Goal: Transaction & Acquisition: Purchase product/service

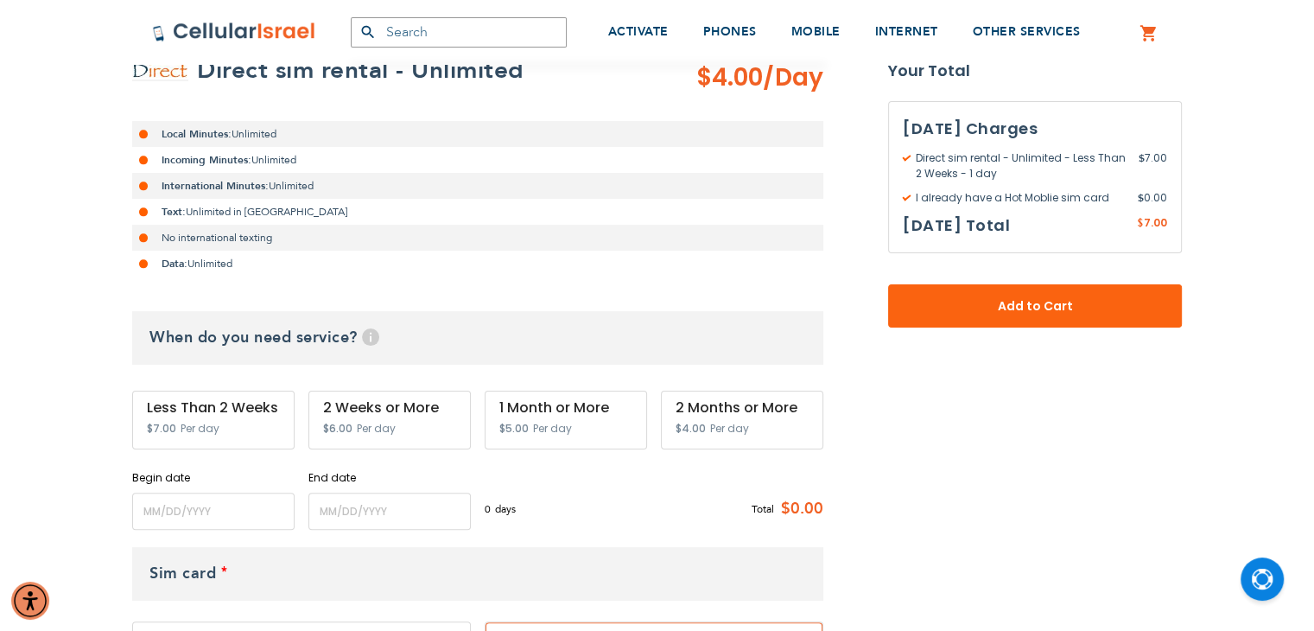
scroll to position [432, 0]
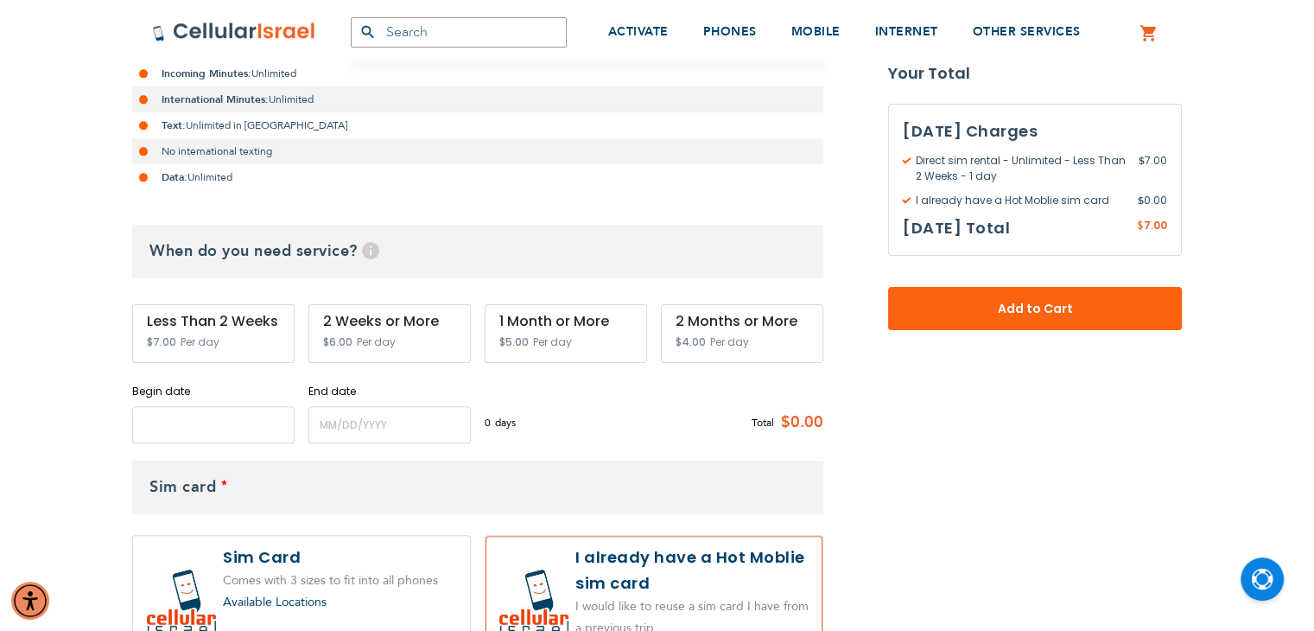
click at [227, 431] on input "name" at bounding box center [213, 424] width 162 height 37
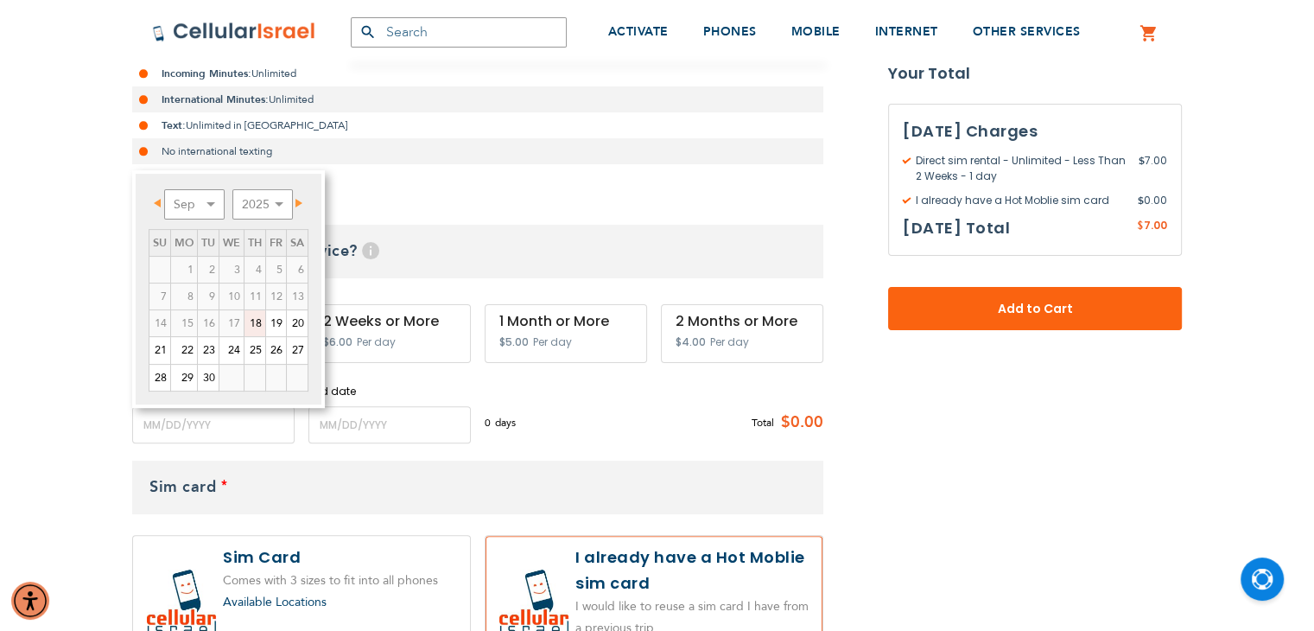
click at [262, 318] on link "18" at bounding box center [255, 323] width 21 height 26
type input "[DATE]"
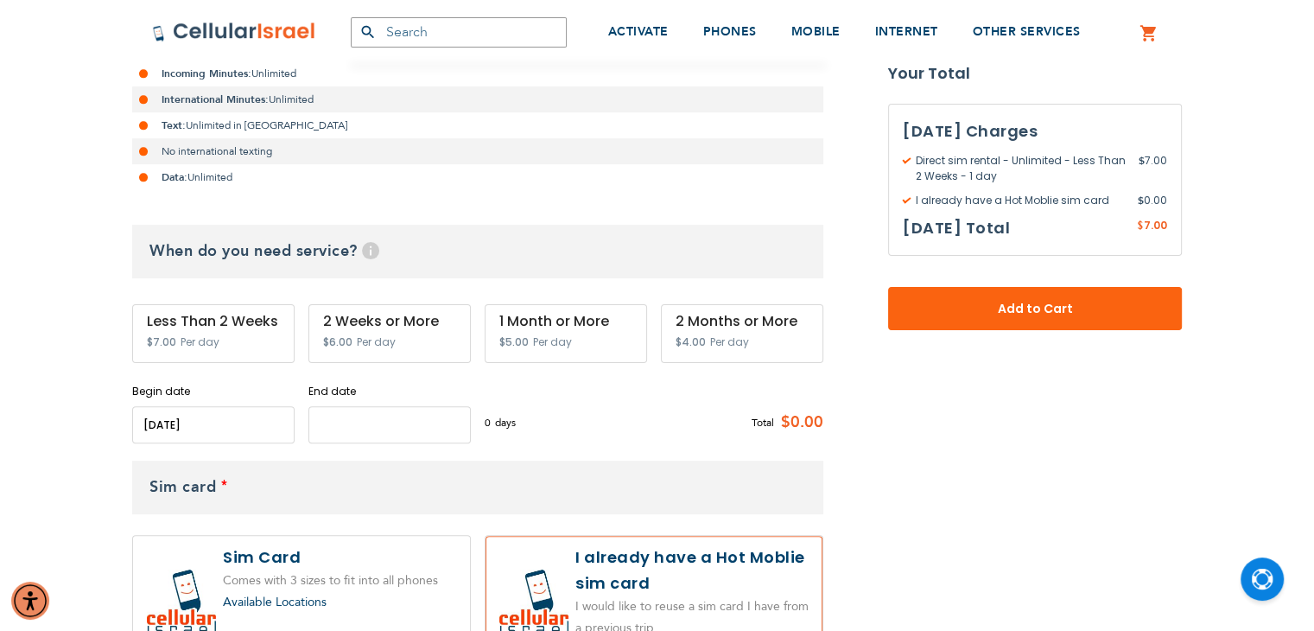
click at [357, 431] on input "name" at bounding box center [389, 424] width 162 height 37
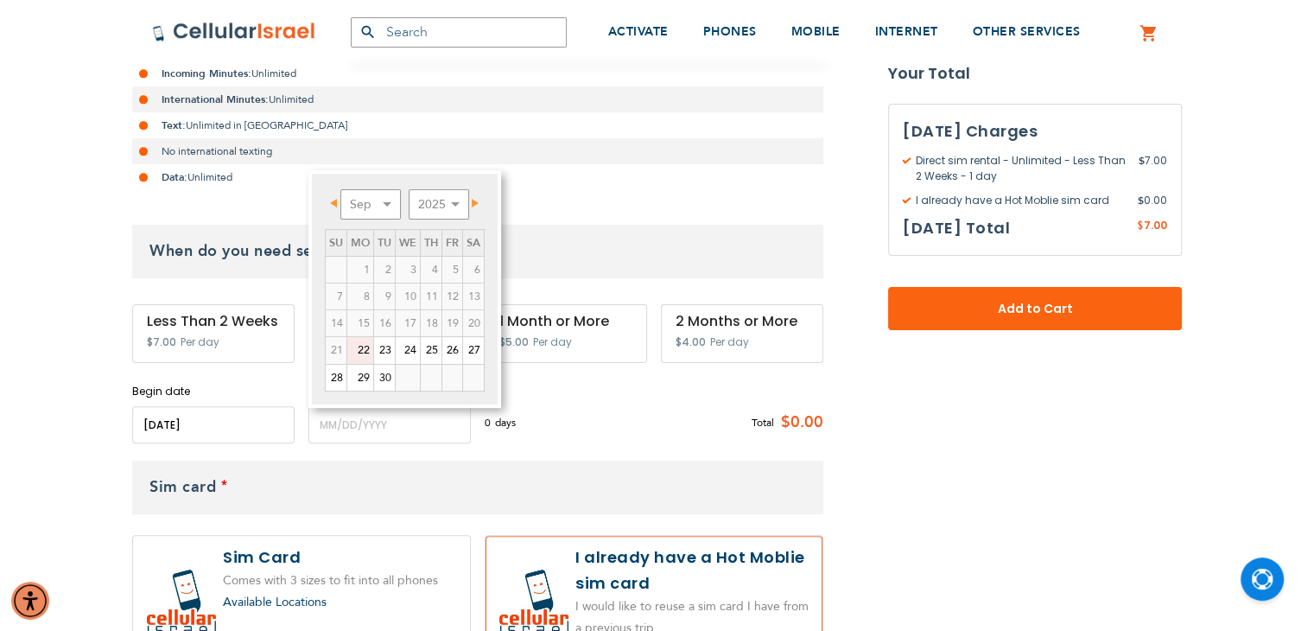
click at [357, 340] on link "22" at bounding box center [360, 350] width 26 height 26
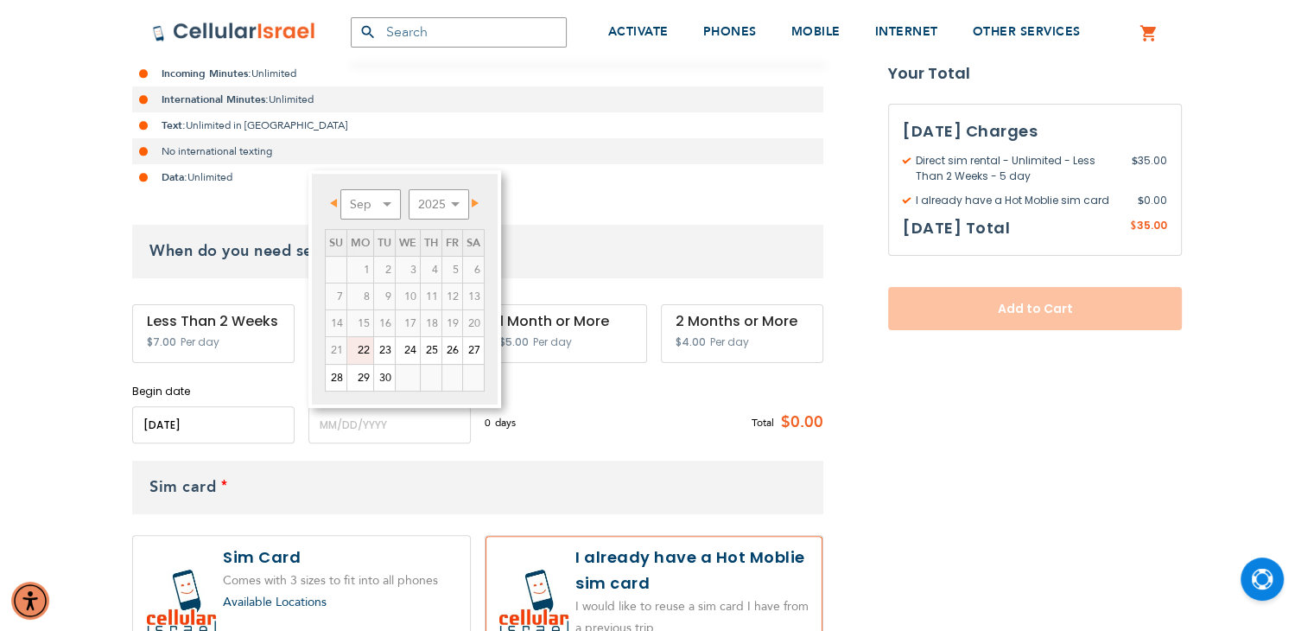
type input "[DATE]"
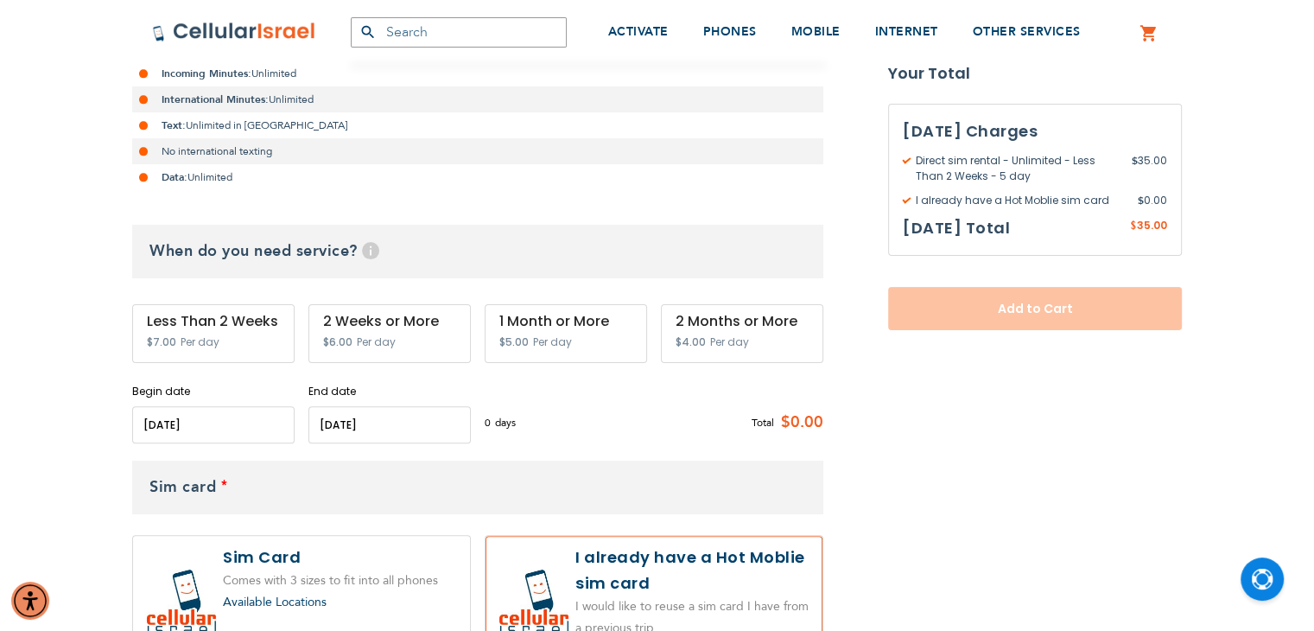
scroll to position [518, 0]
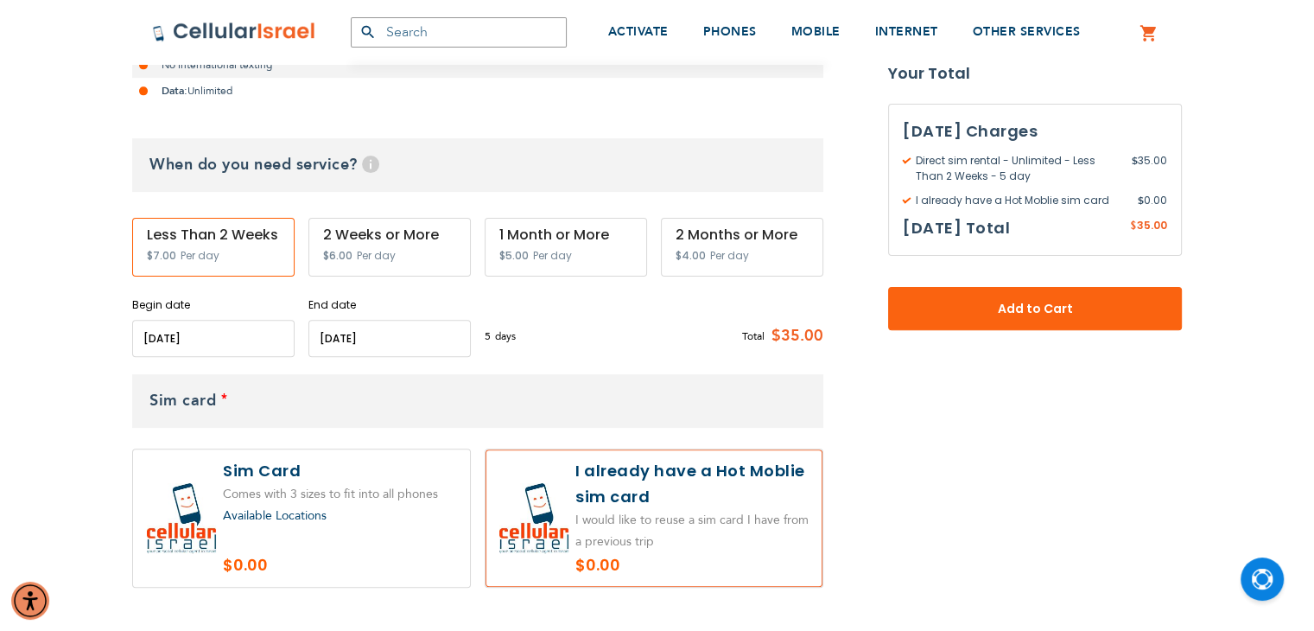
click at [691, 524] on label at bounding box center [654, 517] width 337 height 137
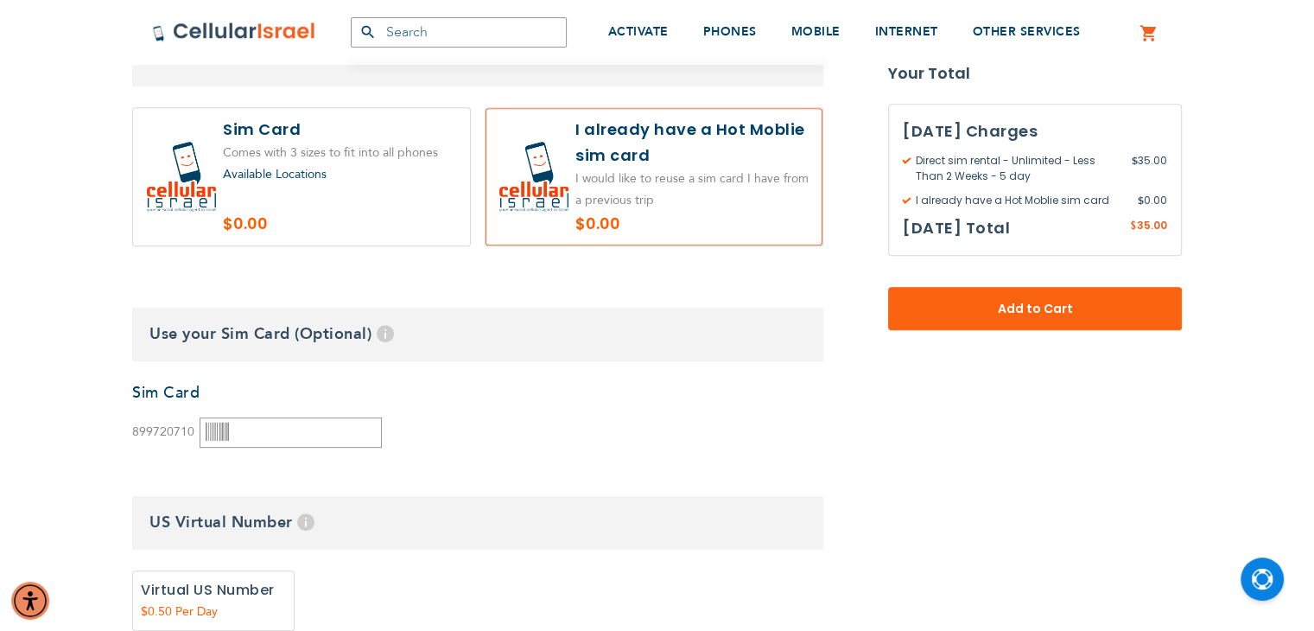
scroll to position [864, 0]
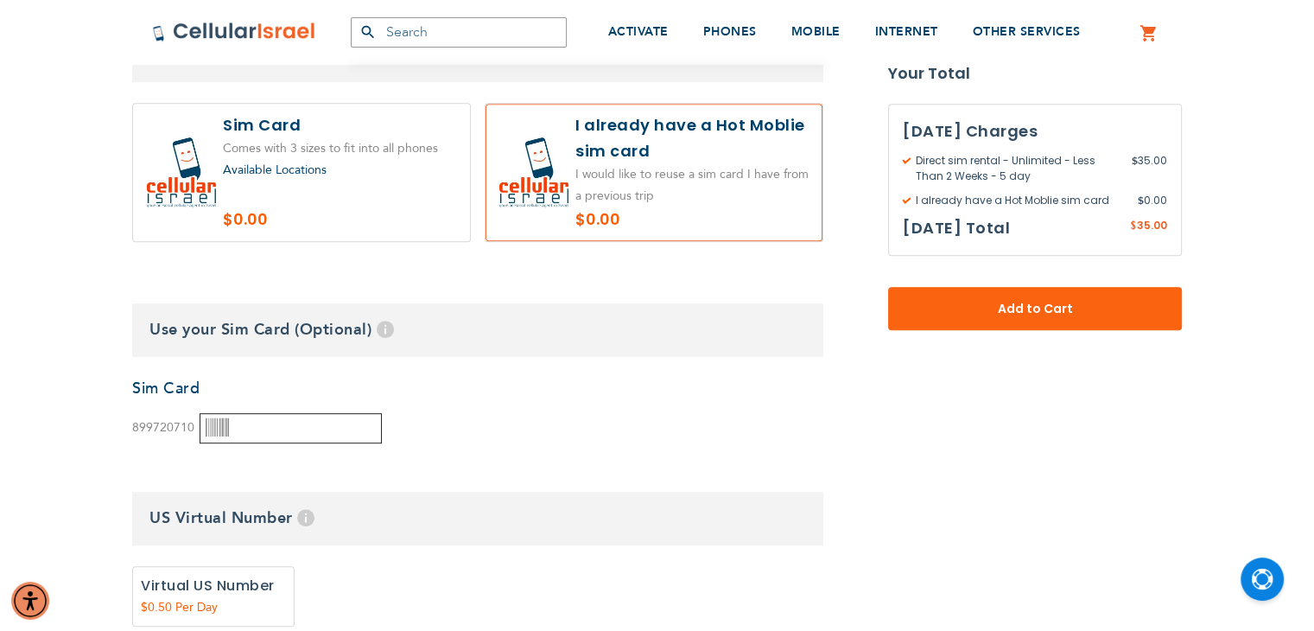
click at [315, 423] on input "text" at bounding box center [291, 428] width 182 height 30
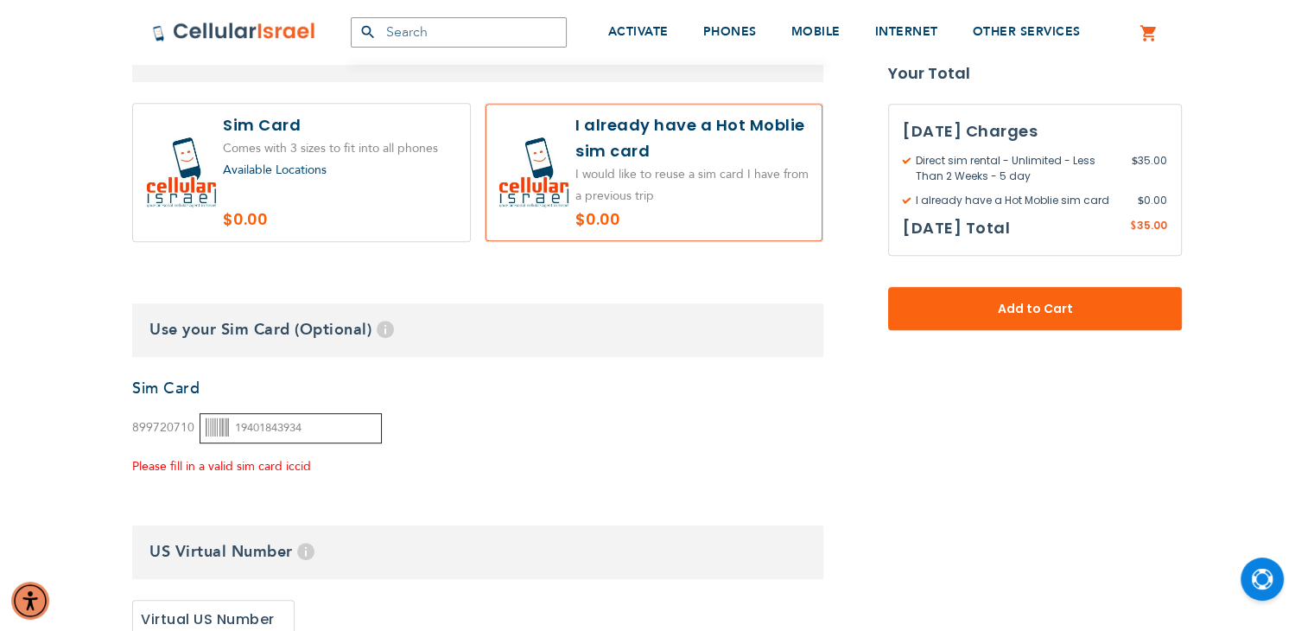
type input "194018439340"
click at [351, 436] on input "194018439340" at bounding box center [291, 428] width 182 height 30
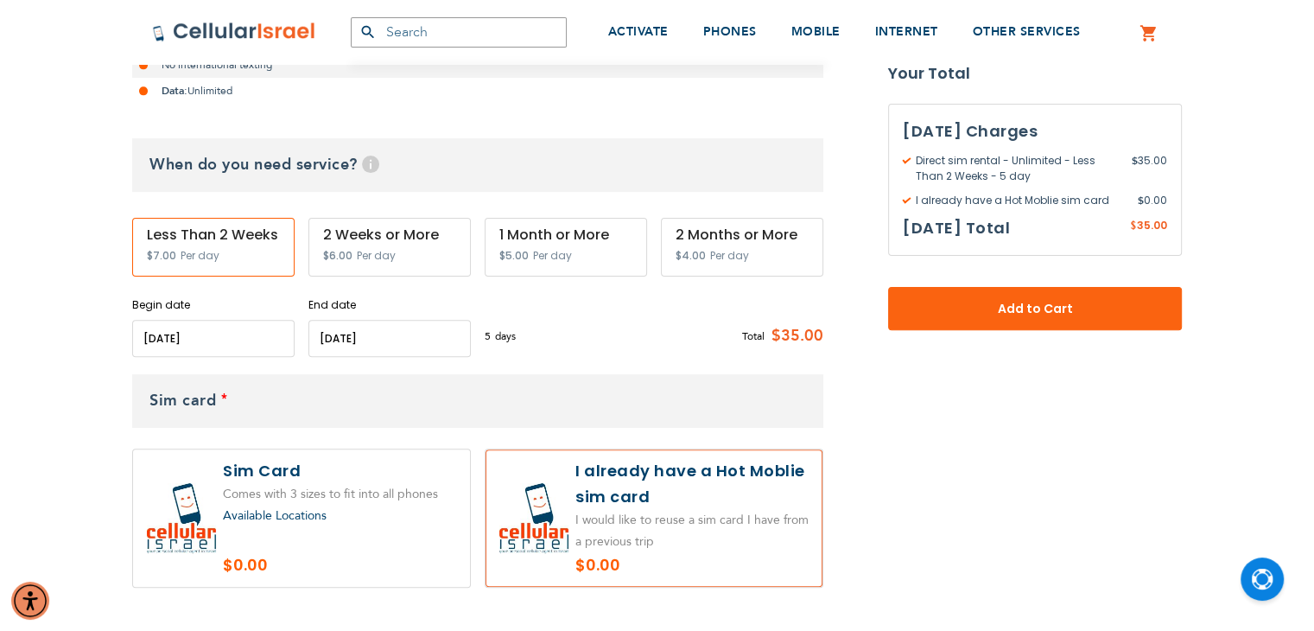
scroll to position [346, 0]
